Goal: Transaction & Acquisition: Purchase product/service

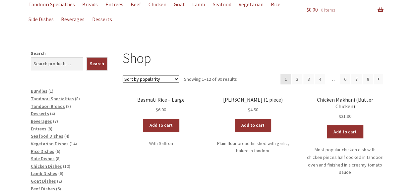
scroll to position [69, 0]
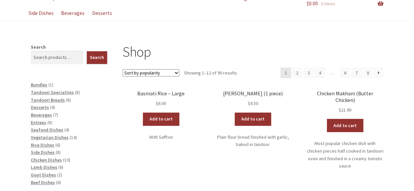
click at [160, 115] on link "Add to cart" at bounding box center [161, 119] width 36 height 13
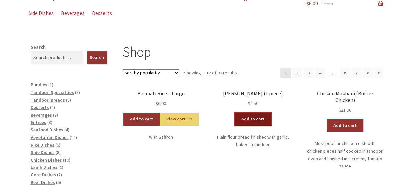
click at [244, 120] on link "Add to cart" at bounding box center [253, 119] width 36 height 13
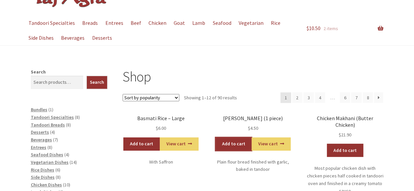
scroll to position [44, 0]
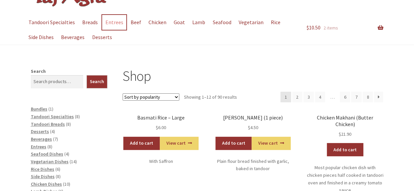
click at [114, 24] on link "Entrees" at bounding box center [114, 22] width 24 height 15
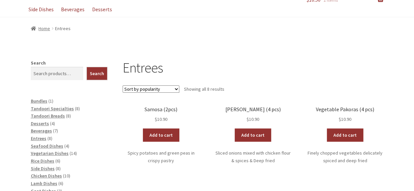
scroll to position [81, 0]
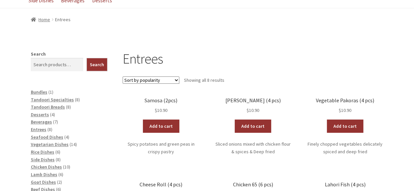
drag, startPoint x: 416, startPoint y: 55, endPoint x: 410, endPoint y: 81, distance: 27.2
click at [163, 122] on link "Add to cart" at bounding box center [161, 126] width 36 height 13
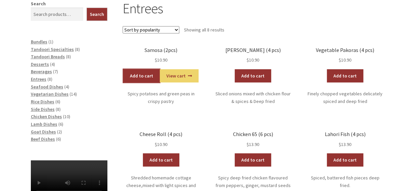
scroll to position [138, 0]
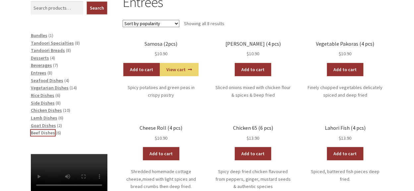
click at [42, 132] on span "Beef Dishes" at bounding box center [43, 133] width 24 height 6
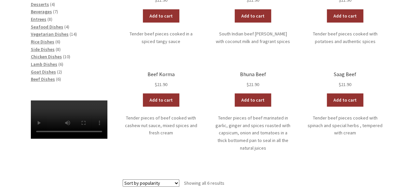
scroll to position [193, 0]
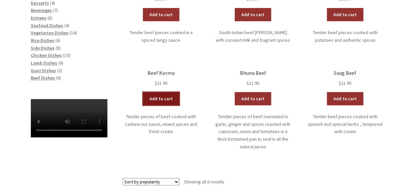
click at [169, 97] on link "Add to cart" at bounding box center [161, 98] width 36 height 13
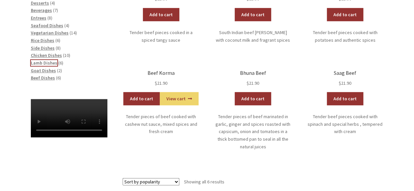
click at [41, 62] on span "Lamb Dishes" at bounding box center [44, 63] width 27 height 6
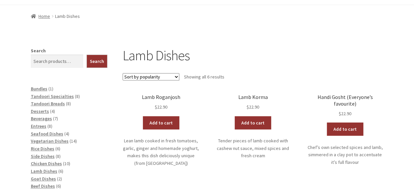
scroll to position [87, 0]
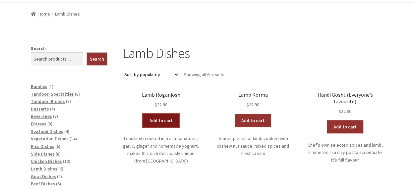
click at [166, 117] on link "Add to cart" at bounding box center [161, 120] width 36 height 13
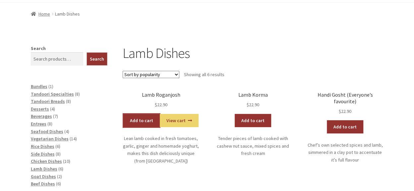
scroll to position [0, 0]
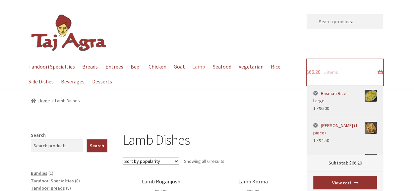
click at [321, 72] on link "$ 66.20 5 items" at bounding box center [345, 72] width 77 height 26
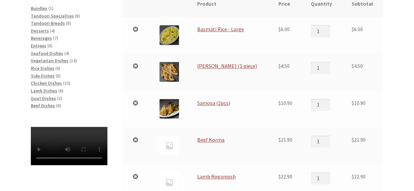
scroll to position [165, 0]
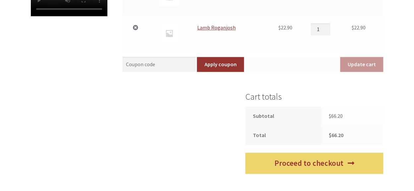
drag, startPoint x: 417, startPoint y: 29, endPoint x: 413, endPoint y: 122, distance: 93.2
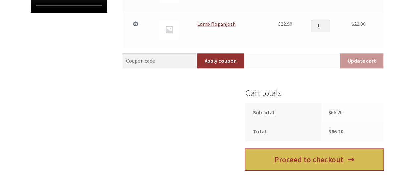
click at [339, 155] on link "Proceed to checkout" at bounding box center [314, 160] width 138 height 22
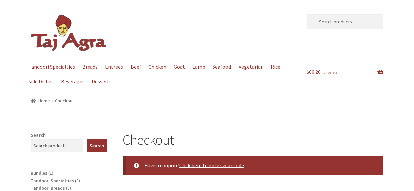
select select "ACT"
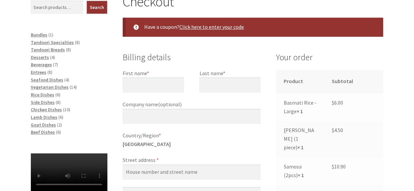
scroll to position [148, 0]
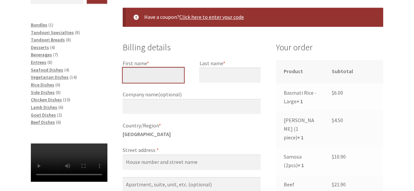
click at [169, 78] on input "First name *" at bounding box center [153, 75] width 61 height 15
type input "Warren"
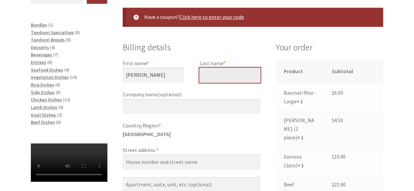
type input "Osborne"
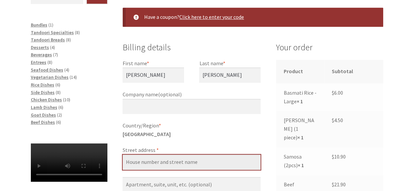
type input "79/215 Aspinall St"
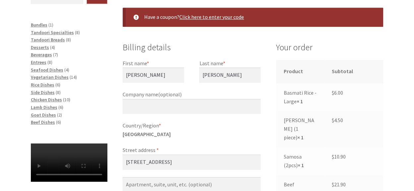
type input "Watson"
type input "2602"
type input "+61262622616"
type input "wozosb@gmail.com"
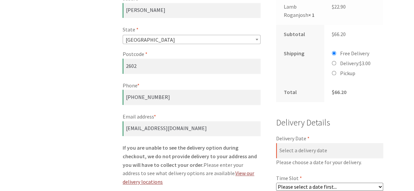
scroll to position [355, 0]
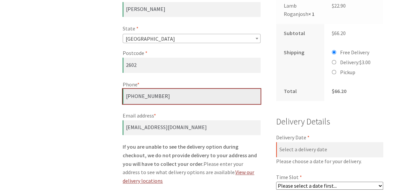
drag, startPoint x: 172, startPoint y: 94, endPoint x: 109, endPoint y: 98, distance: 62.4
click at [109, 98] on div "Checkout Have a coupon? Click here to enter your code Coupon: Apply coupon Bill…" at bounding box center [207, 144] width 380 height 737
type input "0413501419"
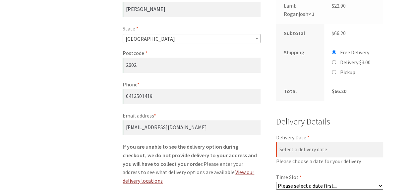
drag, startPoint x: 162, startPoint y: 103, endPoint x: 85, endPoint y: 93, distance: 77.6
click at [85, 93] on div "Checkout Have a coupon? Click here to enter your code Coupon: Apply coupon Bill…" at bounding box center [207, 144] width 380 height 737
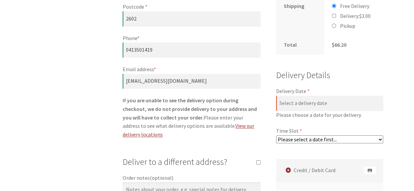
scroll to position [415, 0]
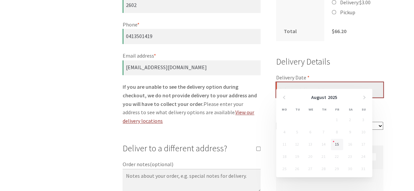
click at [349, 85] on input "Delivery Date *" at bounding box center [329, 89] width 107 height 15
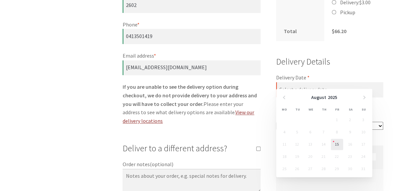
click at [337, 141] on link "15" at bounding box center [337, 144] width 12 height 11
type input "15/08/2025"
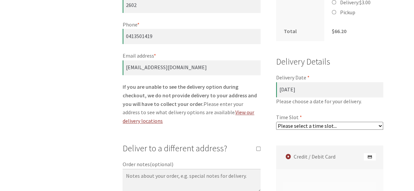
click at [344, 122] on select "Please select a time slot... 08:25 PM - 08:55 PM 08:55 PM - 09:25 PM 09:25 PM -…" at bounding box center [329, 126] width 107 height 8
select select "60c2ef62db861/5|0.00"
click at [276, 122] on select "Please select a time slot... 08:25 PM - 08:55 PM 08:55 PM - 09:25 PM 09:25 PM -…" at bounding box center [329, 126] width 107 height 8
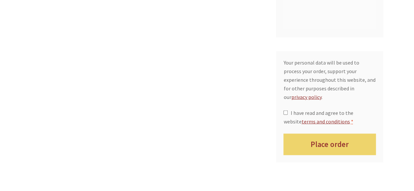
scroll to position [687, 0]
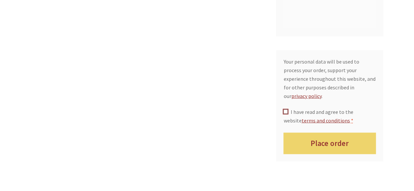
click at [284, 110] on input "I have read and agree to the website terms and conditions *" at bounding box center [285, 112] width 4 height 4
checkbox input "true"
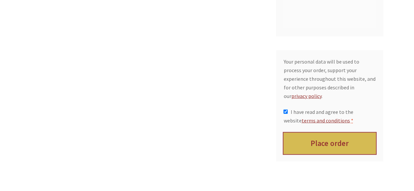
click at [321, 133] on button "Place order" at bounding box center [329, 144] width 92 height 22
